Goal: Transaction & Acquisition: Purchase product/service

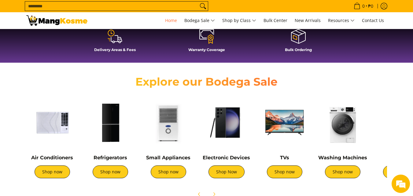
scroll to position [183, 0]
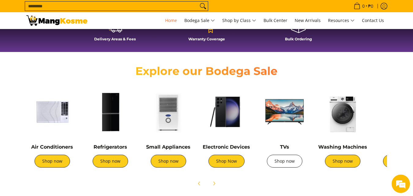
click at [292, 157] on link "Shop now" at bounding box center [284, 161] width 35 height 13
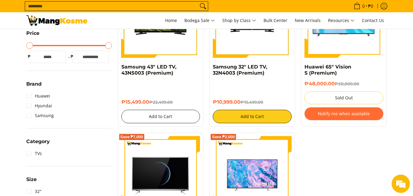
scroll to position [150, 0]
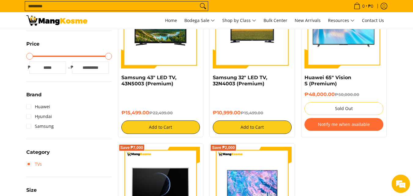
click at [29, 165] on link "TVs" at bounding box center [34, 164] width 16 height 10
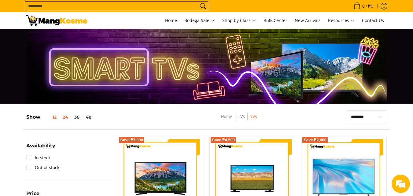
click at [56, 116] on button "12" at bounding box center [49, 117] width 19 height 5
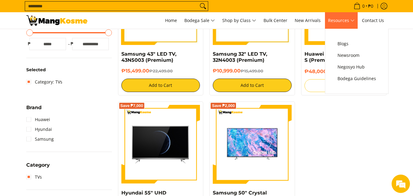
scroll to position [142, 0]
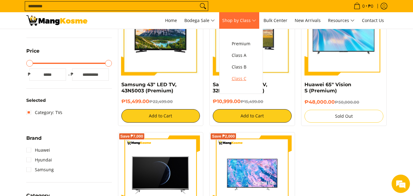
click at [242, 78] on span "Class C" at bounding box center [241, 79] width 19 height 8
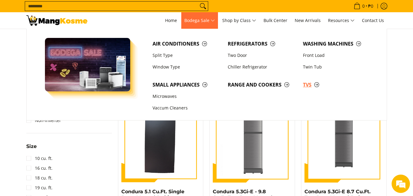
click at [316, 82] on span "TVs" at bounding box center [337, 85] width 69 height 8
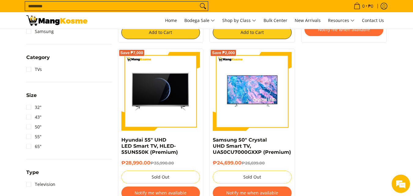
scroll to position [245, 0]
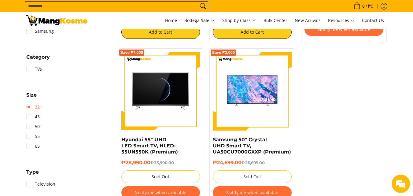
click at [30, 108] on link "32"" at bounding box center [33, 107] width 15 height 10
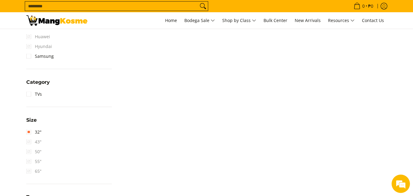
scroll to position [275, 0]
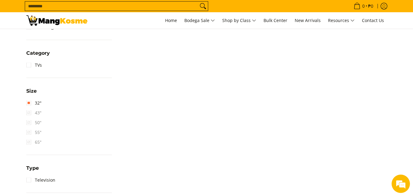
click at [30, 112] on span "43"" at bounding box center [33, 113] width 15 height 10
click at [30, 103] on link "32"" at bounding box center [33, 103] width 15 height 10
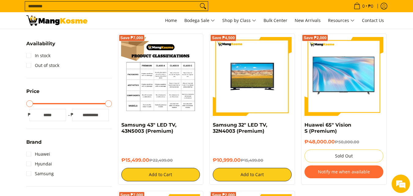
scroll to position [112, 0]
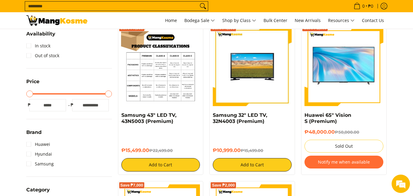
click at [166, 95] on img at bounding box center [160, 66] width 79 height 79
